Goal: Transaction & Acquisition: Purchase product/service

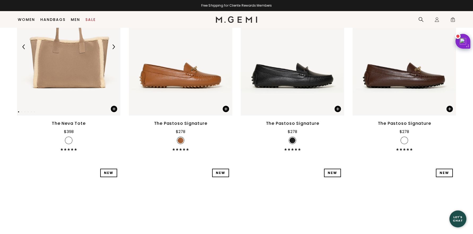
scroll to position [1419, 0]
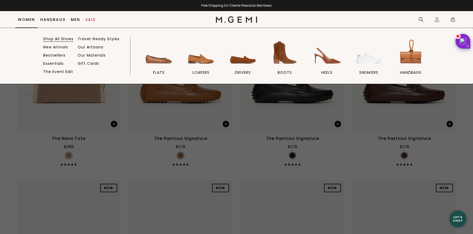
click at [59, 40] on link "Shop All Shoes" at bounding box center [58, 39] width 30 height 5
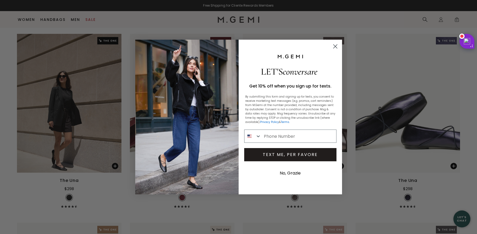
click at [335, 46] on icon "Close dialog" at bounding box center [335, 47] width 4 height 4
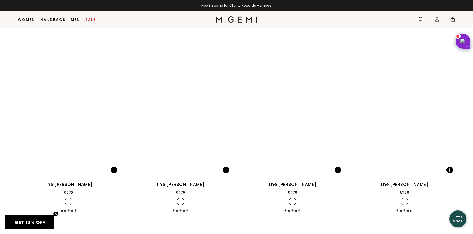
scroll to position [1605, 0]
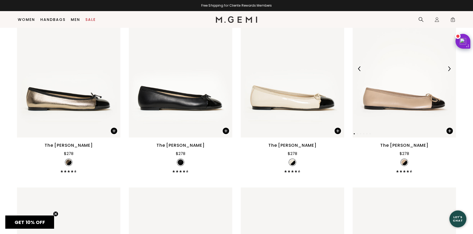
click at [403, 103] on img at bounding box center [403, 69] width 103 height 138
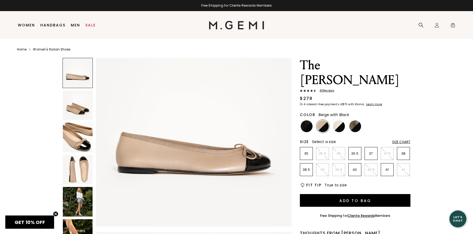
click at [75, 112] on img at bounding box center [78, 106] width 30 height 30
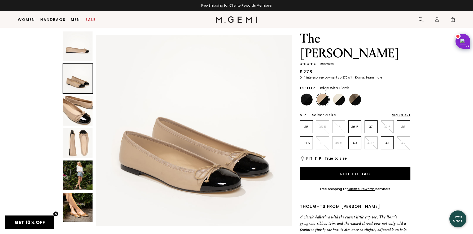
scroll to position [15, 0]
click at [75, 112] on img at bounding box center [78, 111] width 30 height 30
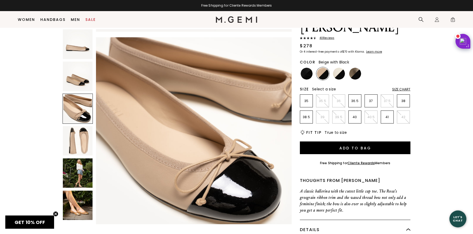
scroll to position [42, 0]
click at [76, 147] on img at bounding box center [78, 141] width 30 height 30
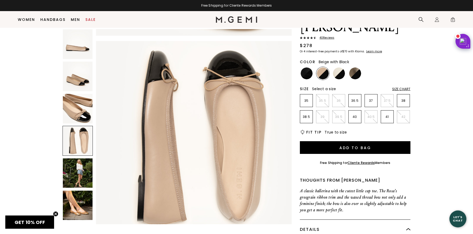
click at [75, 175] on img at bounding box center [78, 173] width 30 height 30
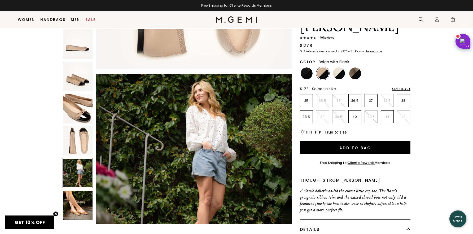
scroll to position [788, 0]
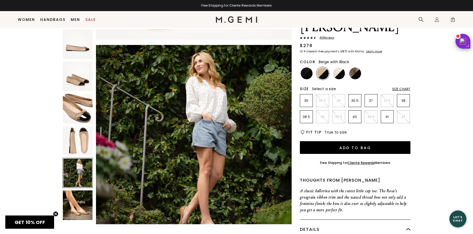
click at [75, 206] on img at bounding box center [78, 206] width 30 height 30
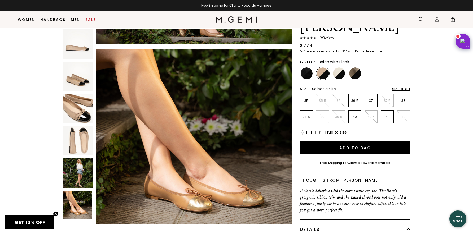
scroll to position [990, 0]
